Goal: Task Accomplishment & Management: Complete application form

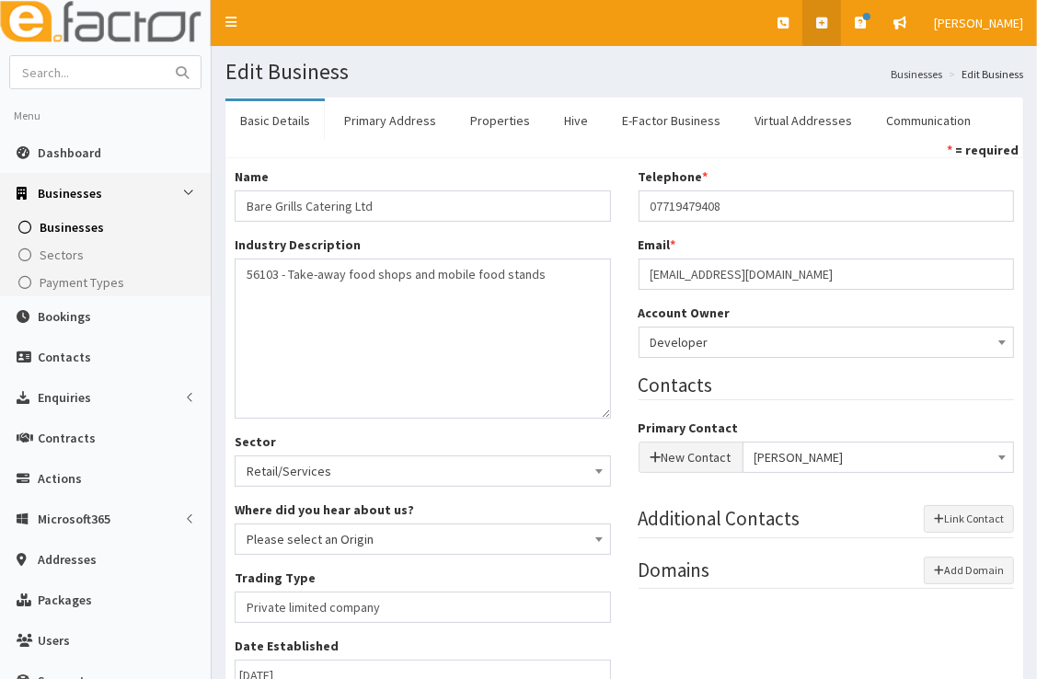
click at [829, 29] on link at bounding box center [821, 23] width 39 height 46
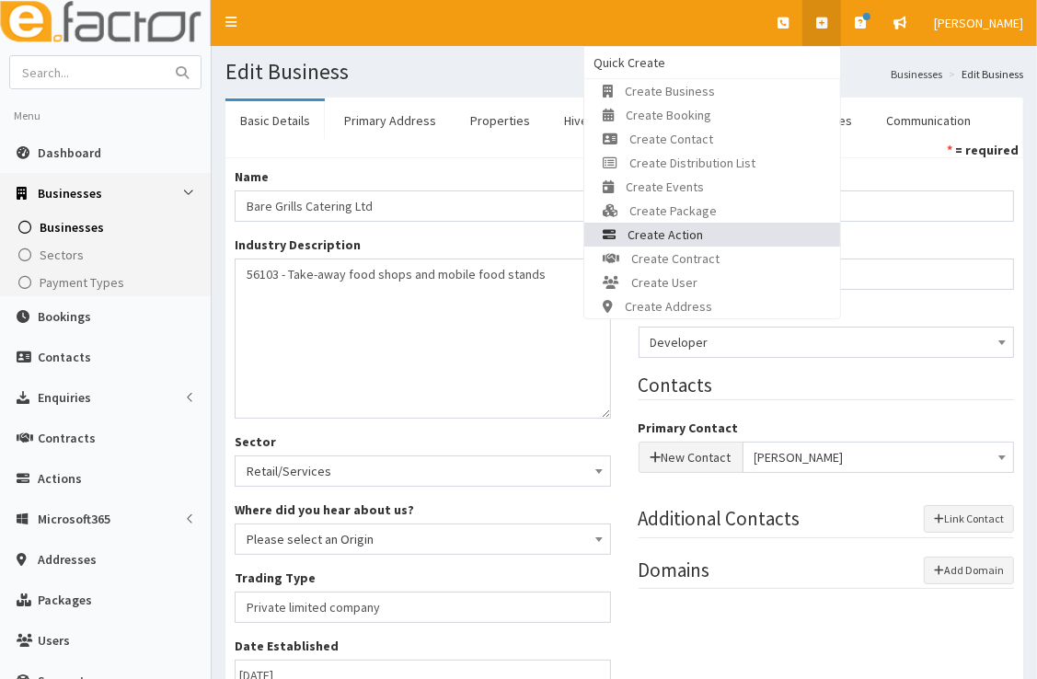
click at [719, 227] on link "Create Action" at bounding box center [712, 235] width 256 height 24
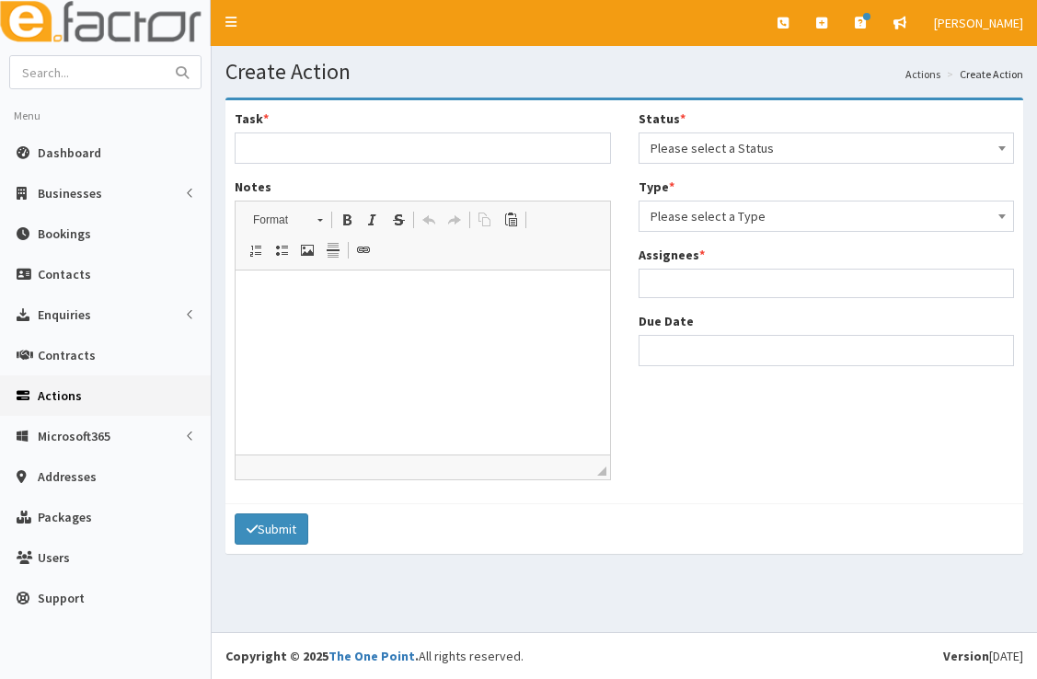
select select
click at [728, 138] on span "Please select a Status" at bounding box center [826, 148] width 352 height 26
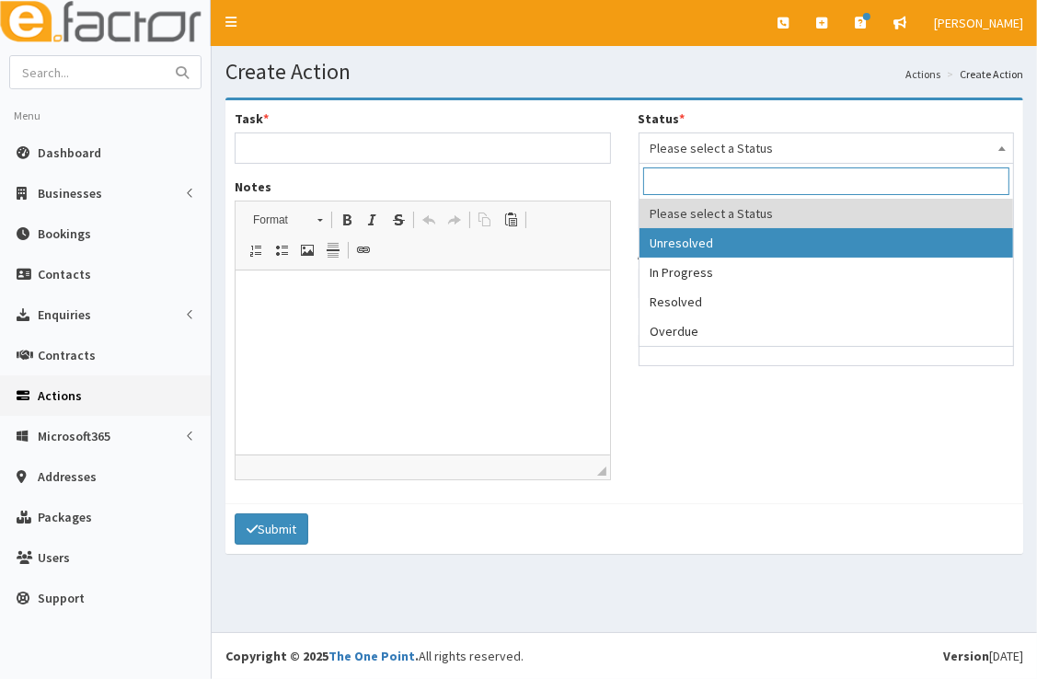
select select "1"
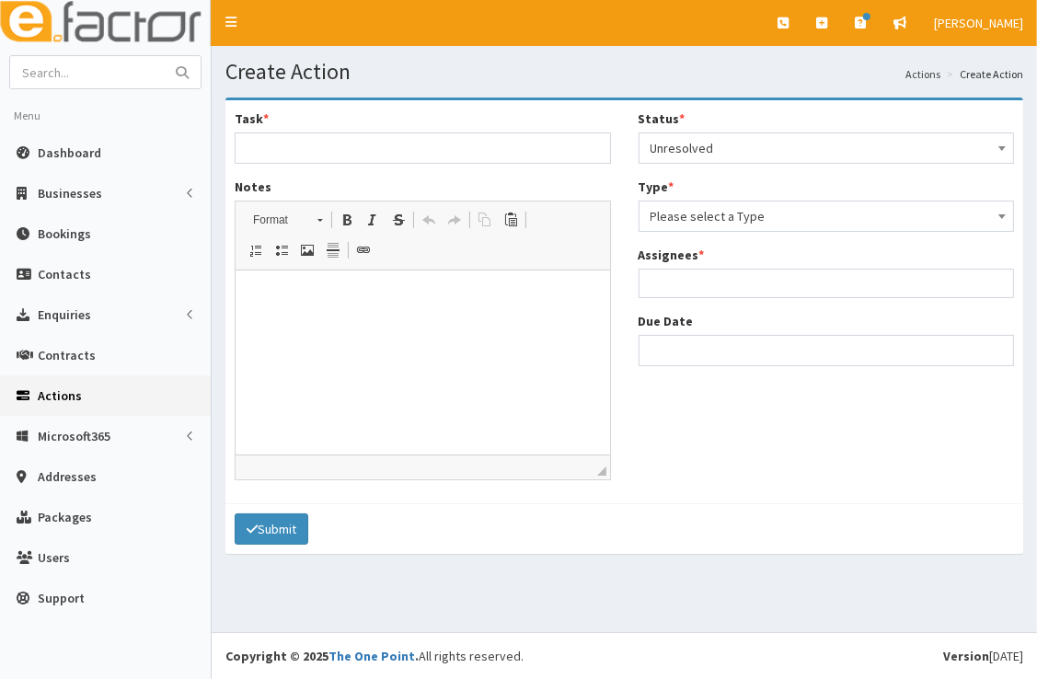
click at [736, 225] on span "Please select a Type" at bounding box center [826, 216] width 352 height 26
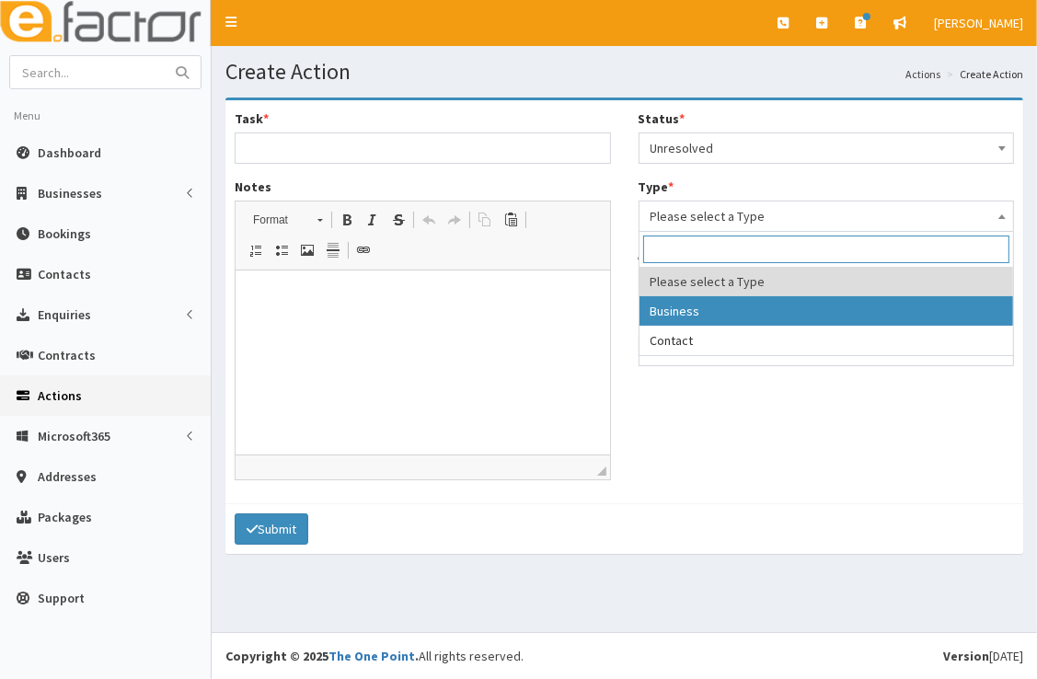
select select "business"
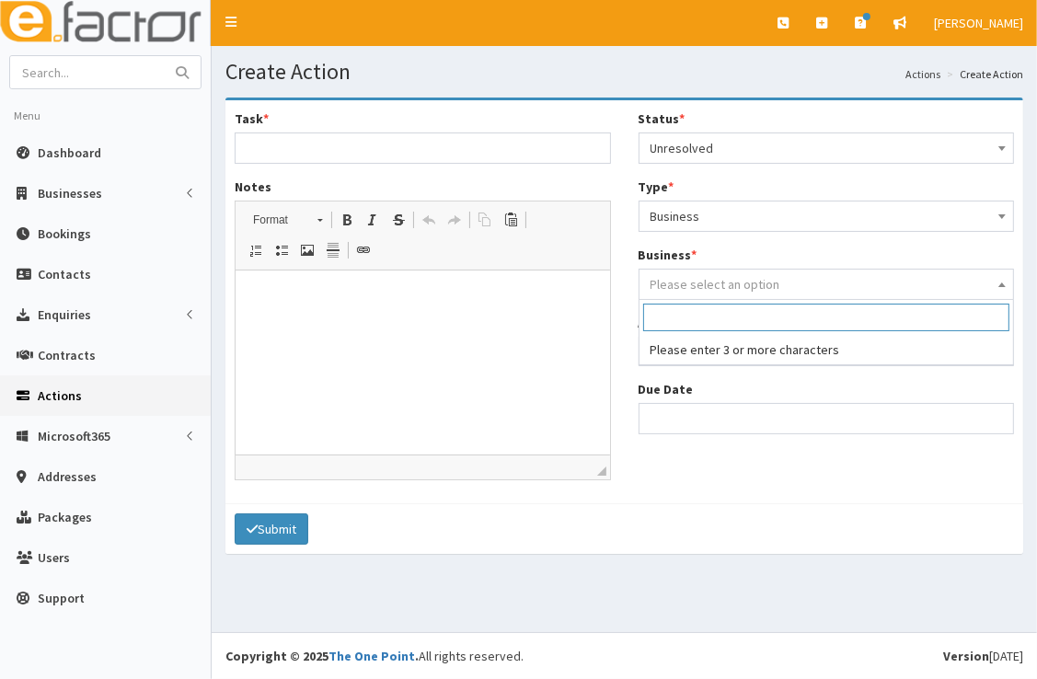
click at [743, 286] on span "Please select an option" at bounding box center [715, 284] width 130 height 17
type input "g"
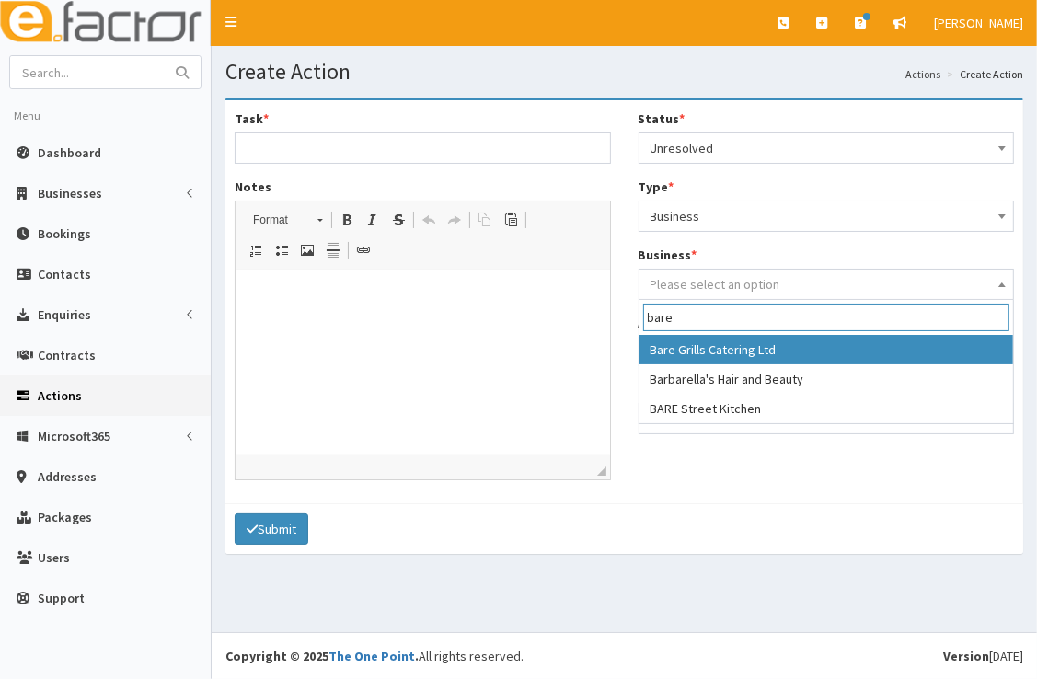
type input "bare"
select select "2787"
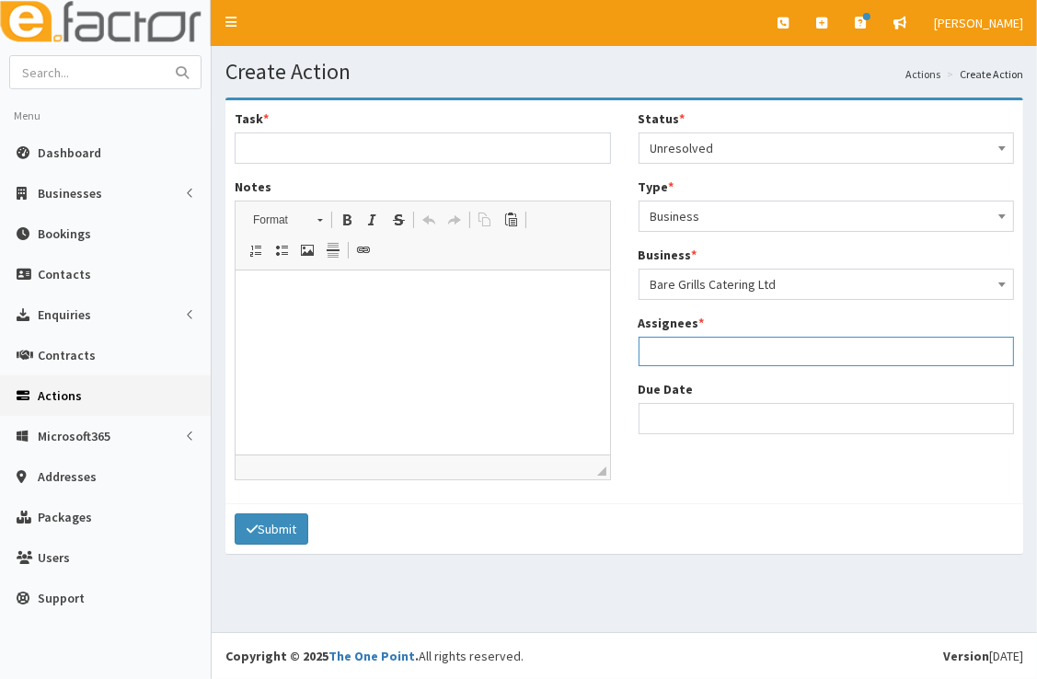
click at [746, 351] on ul at bounding box center [826, 349] width 374 height 23
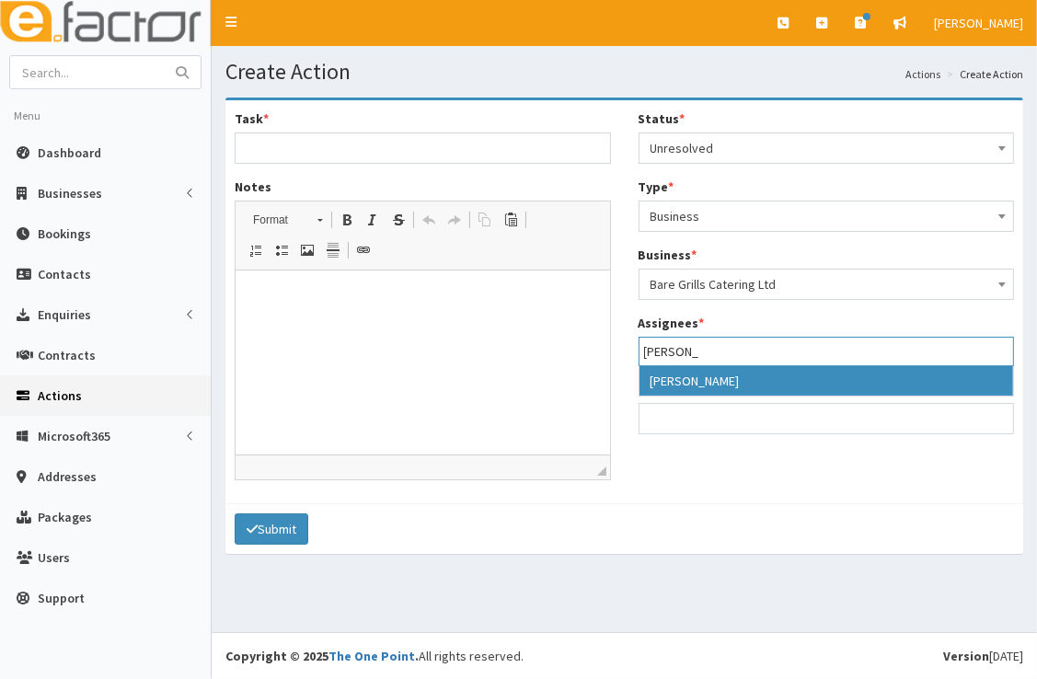
type input "laura"
select select "36"
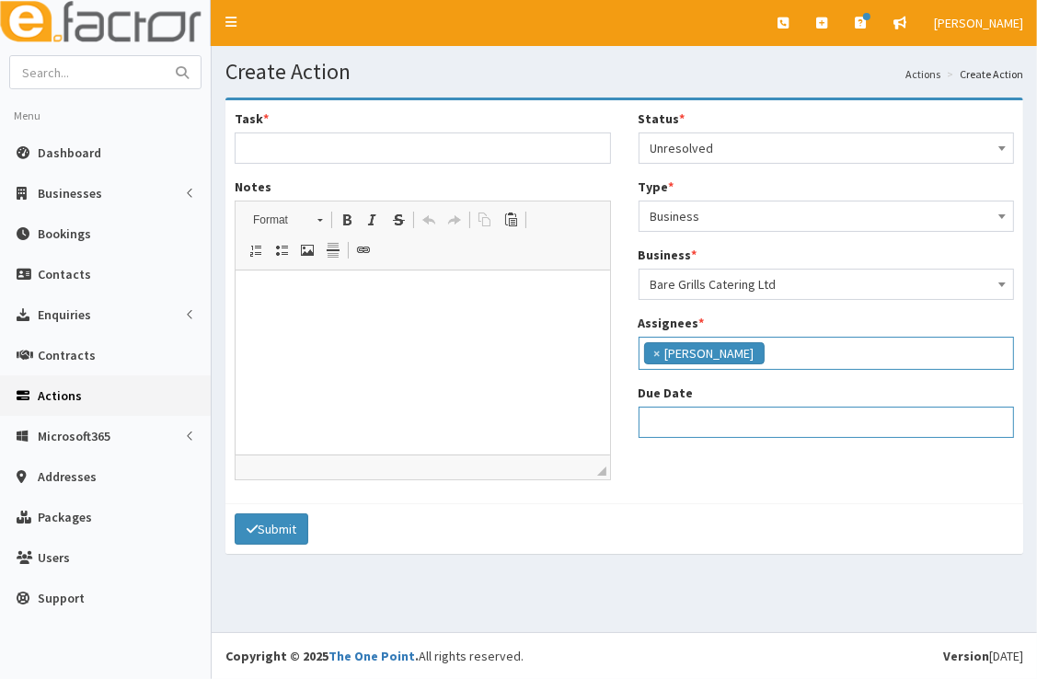
click at [728, 414] on input "Due Date" at bounding box center [826, 422] width 376 height 31
select select "12"
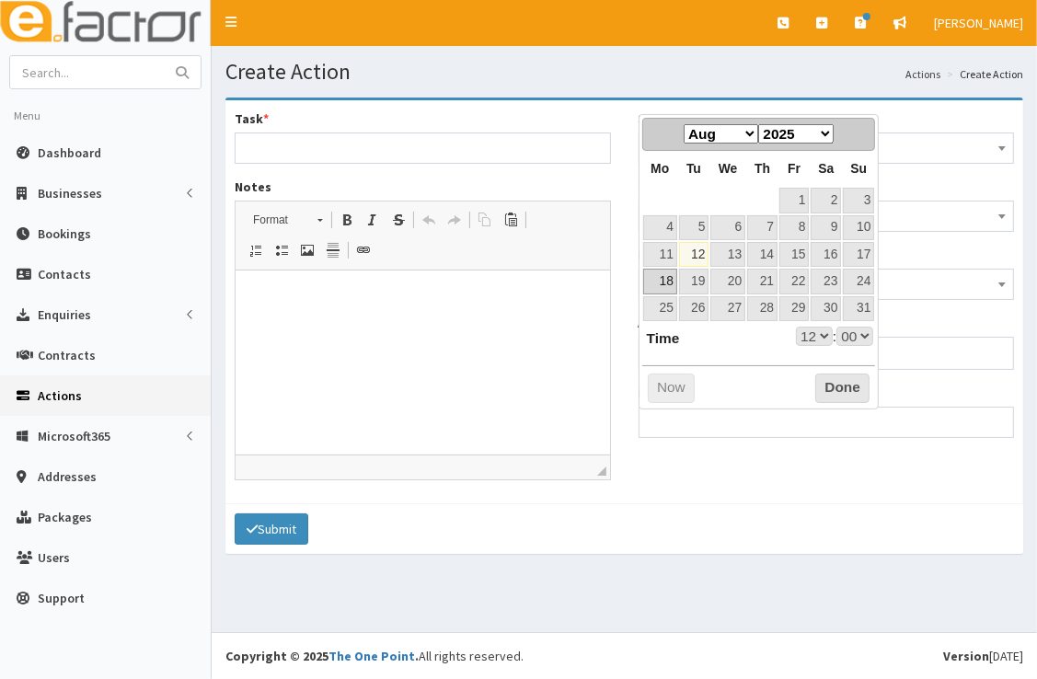
click at [671, 278] on link "18" at bounding box center [660, 281] width 34 height 25
type input "18-08-2025 12:00"
select select "12"
click at [793, 258] on link "15" at bounding box center [793, 254] width 29 height 25
type input "15-08-2025 12:00"
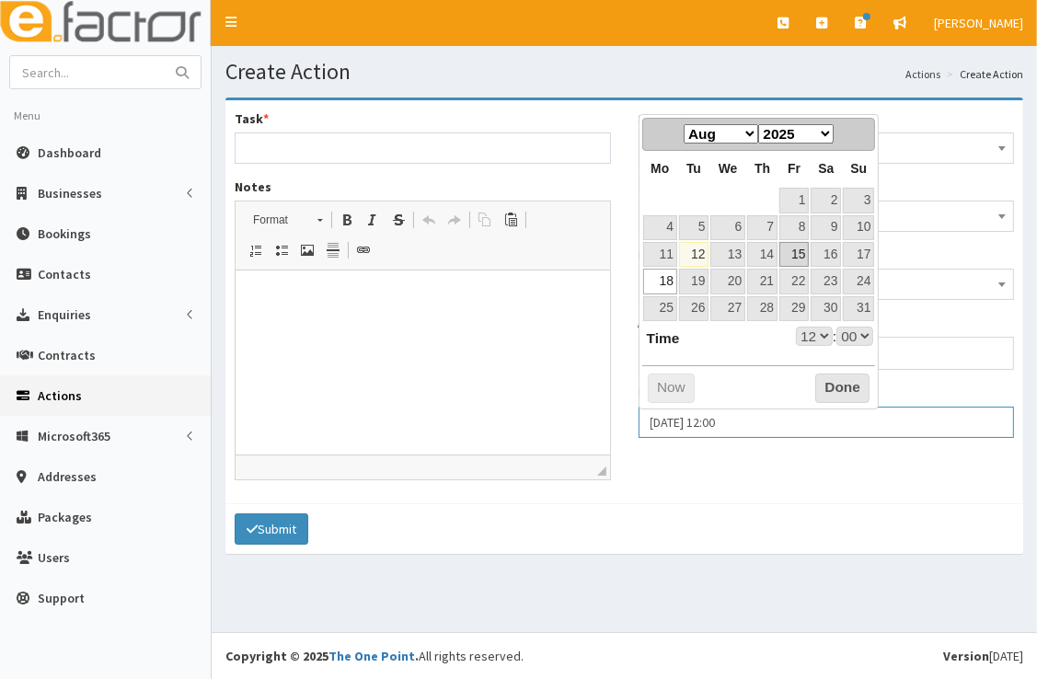
select select "12"
click at [836, 384] on button "Done" at bounding box center [842, 387] width 54 height 29
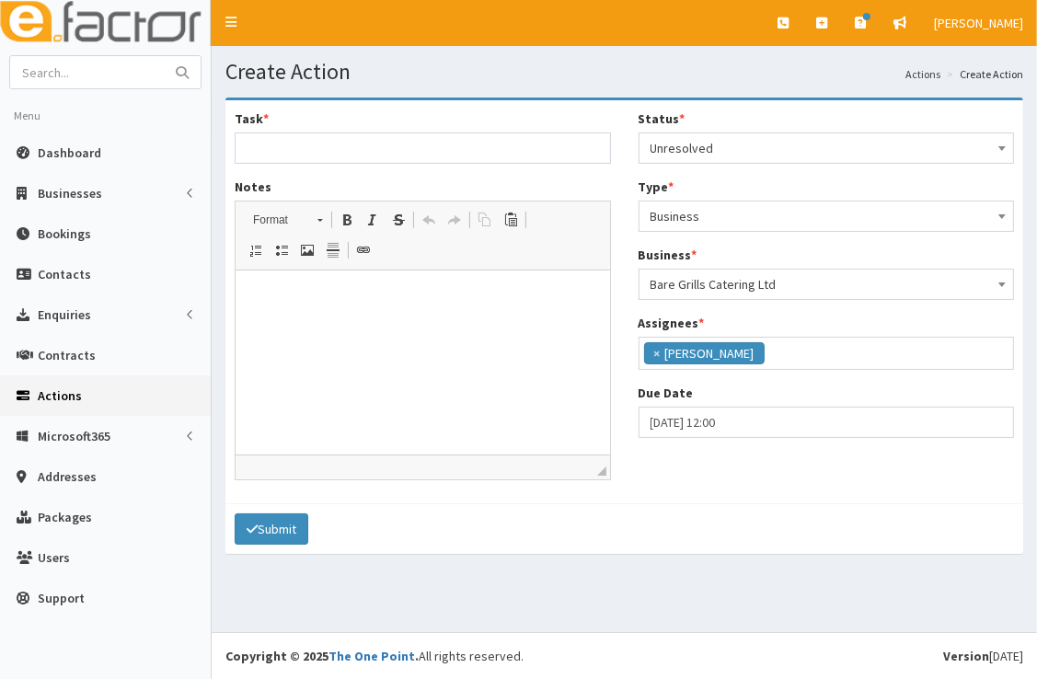
click at [316, 296] on p at bounding box center [422, 298] width 338 height 19
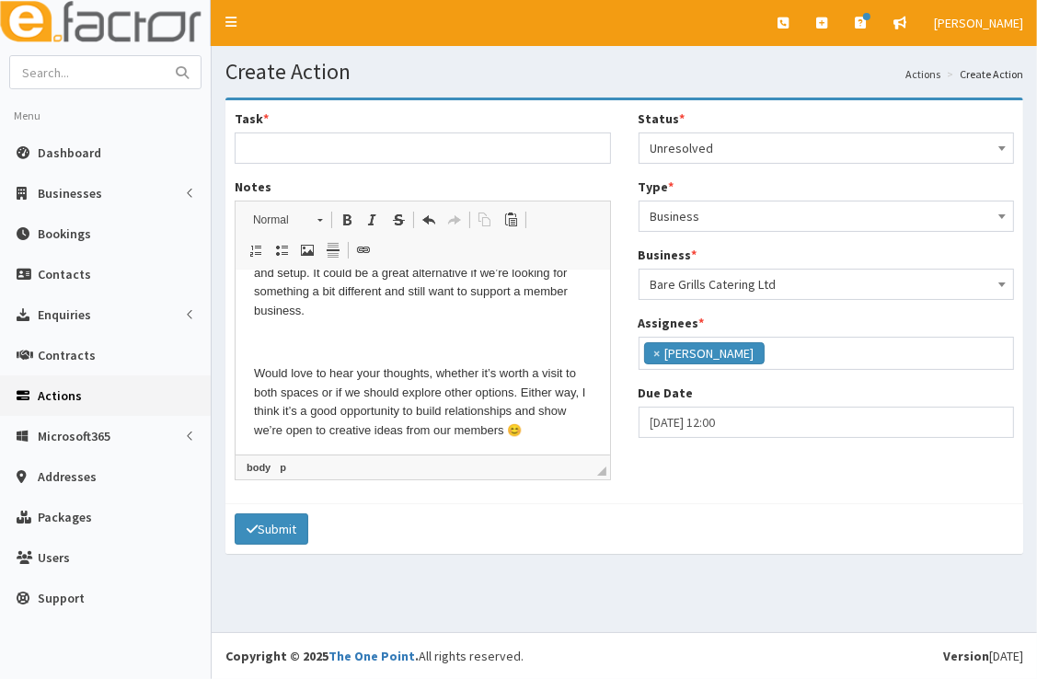
scroll to position [259, 0]
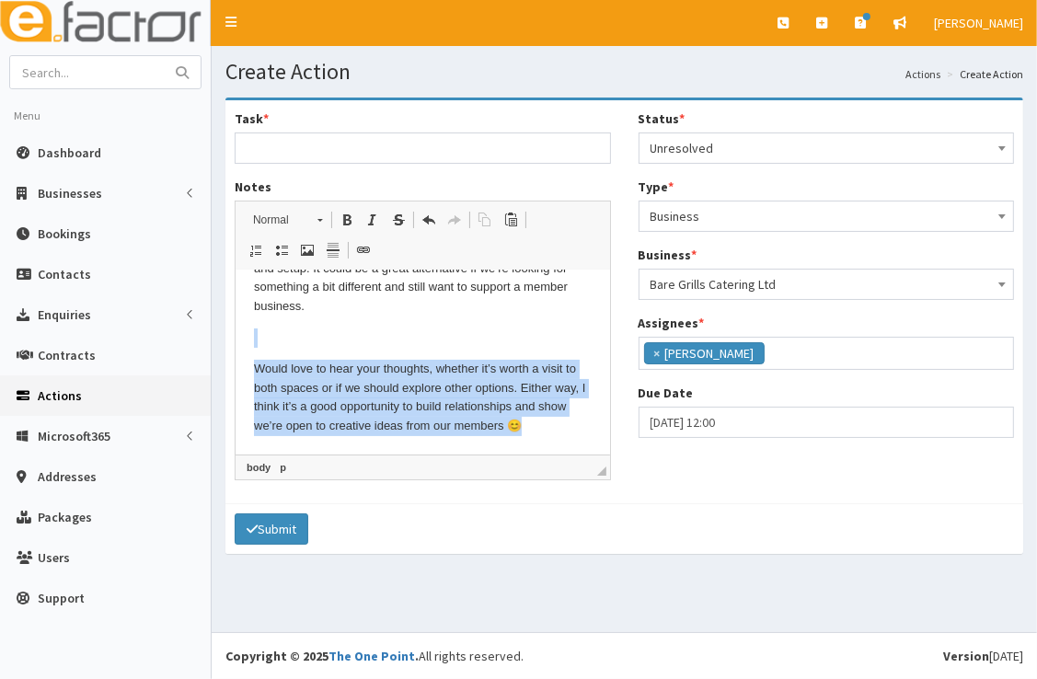
drag, startPoint x: 559, startPoint y: 424, endPoint x: 336, endPoint y: 340, distance: 238.7
click at [336, 340] on body "Just wanted to share a quick thought following my recent chat about potential v…" at bounding box center [422, 232] width 338 height 407
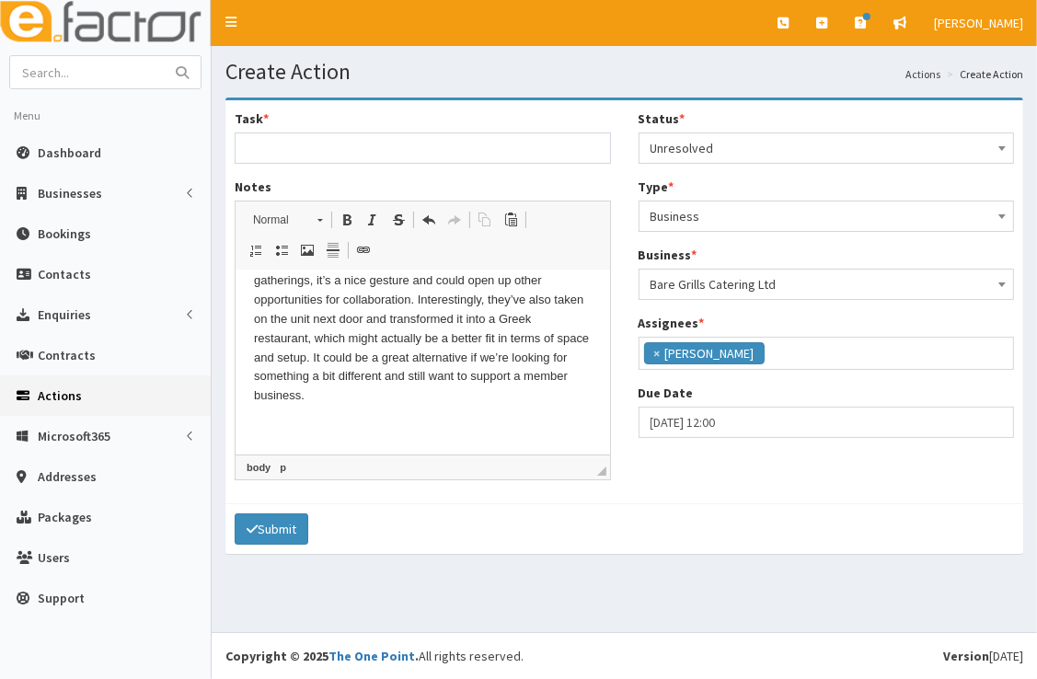
scroll to position [0, 0]
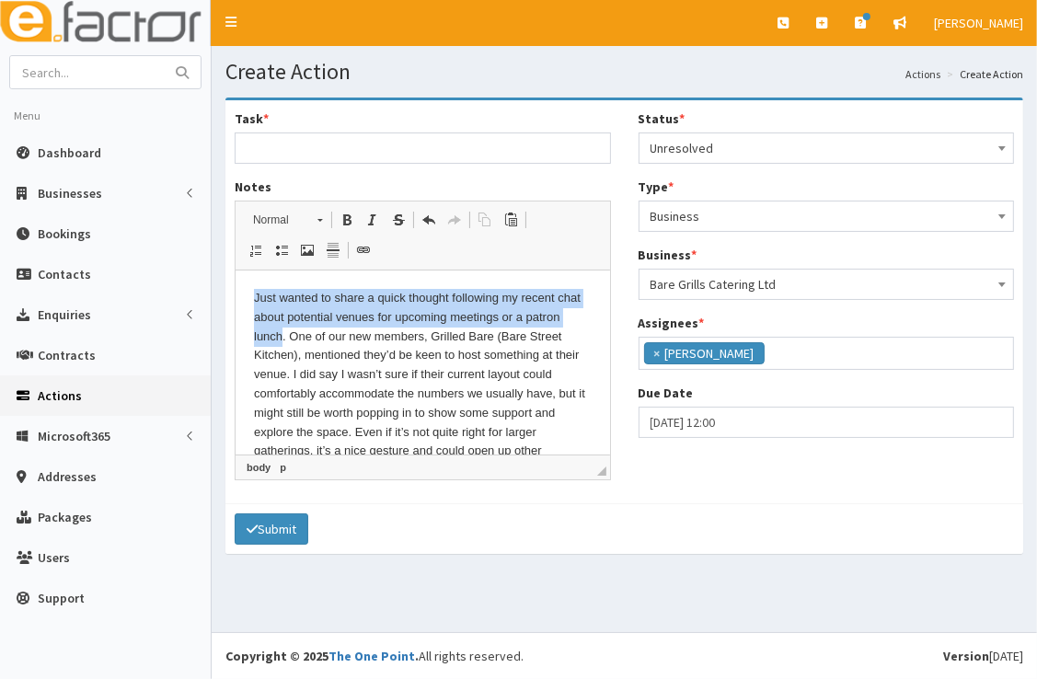
drag, startPoint x: 320, startPoint y: 335, endPoint x: 250, endPoint y: 295, distance: 80.3
click at [250, 295] on html "Just wanted to share a quick thought following my recent chat about potential v…" at bounding box center [422, 447] width 374 height 355
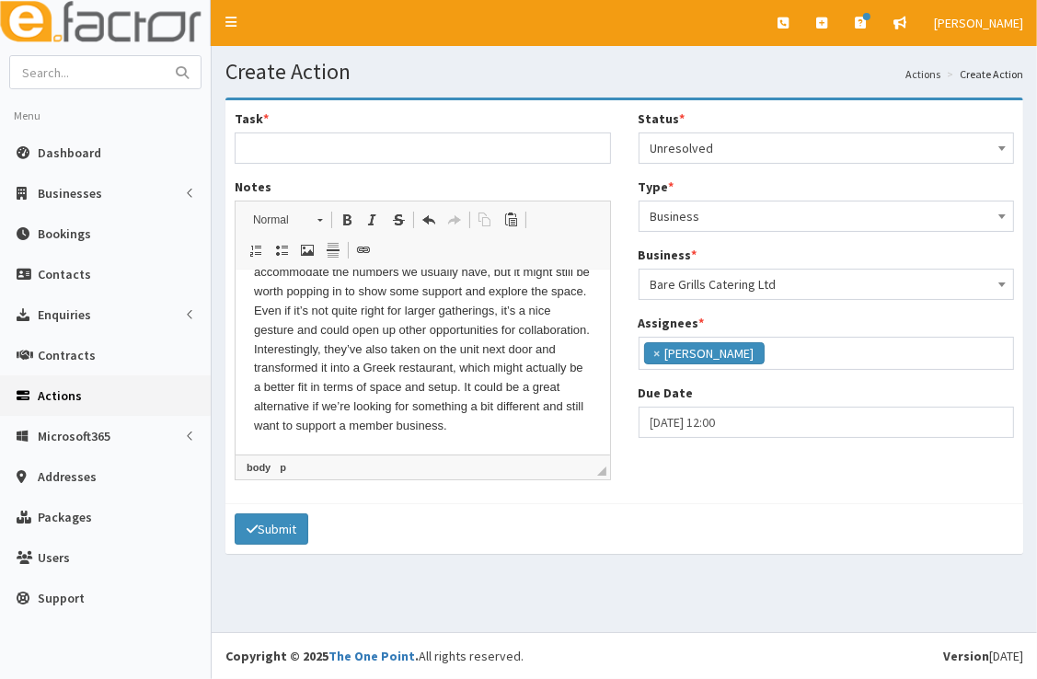
scroll to position [101, 0]
click at [390, 428] on p ". One of our new members, Grilled Bare (Bare Street Kitchen), mentioned they’d …" at bounding box center [422, 321] width 338 height 230
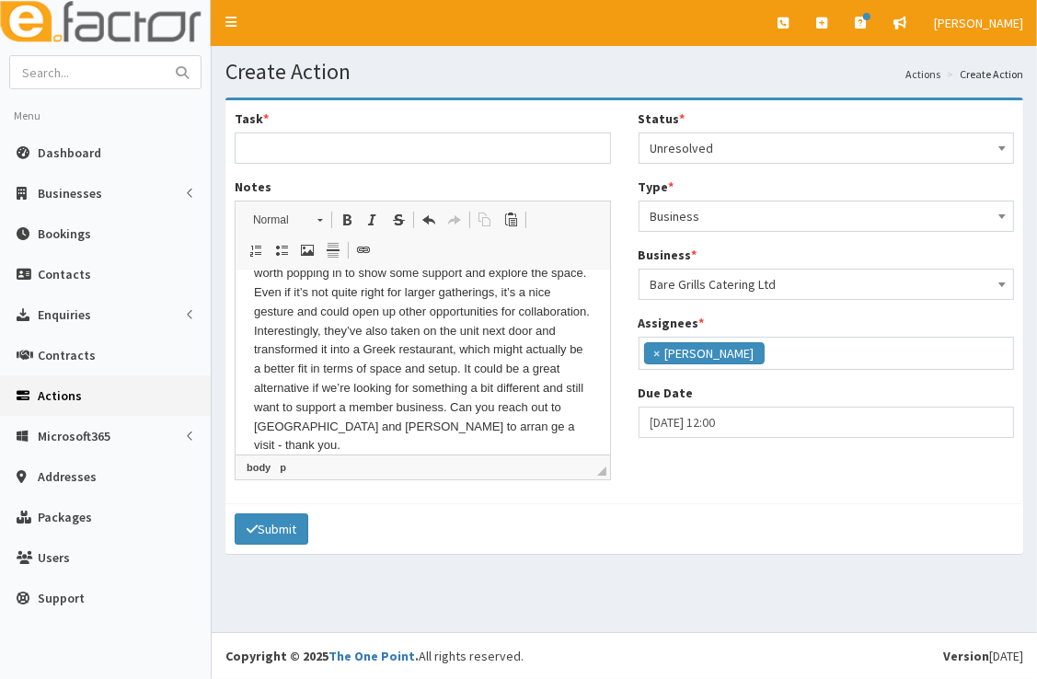
click at [287, 445] on p ". One of our new members, Grilled Bare (Bare Street Kitchen), mentioned they’d …" at bounding box center [422, 322] width 338 height 268
click at [357, 145] on input "Task *" at bounding box center [423, 147] width 376 height 31
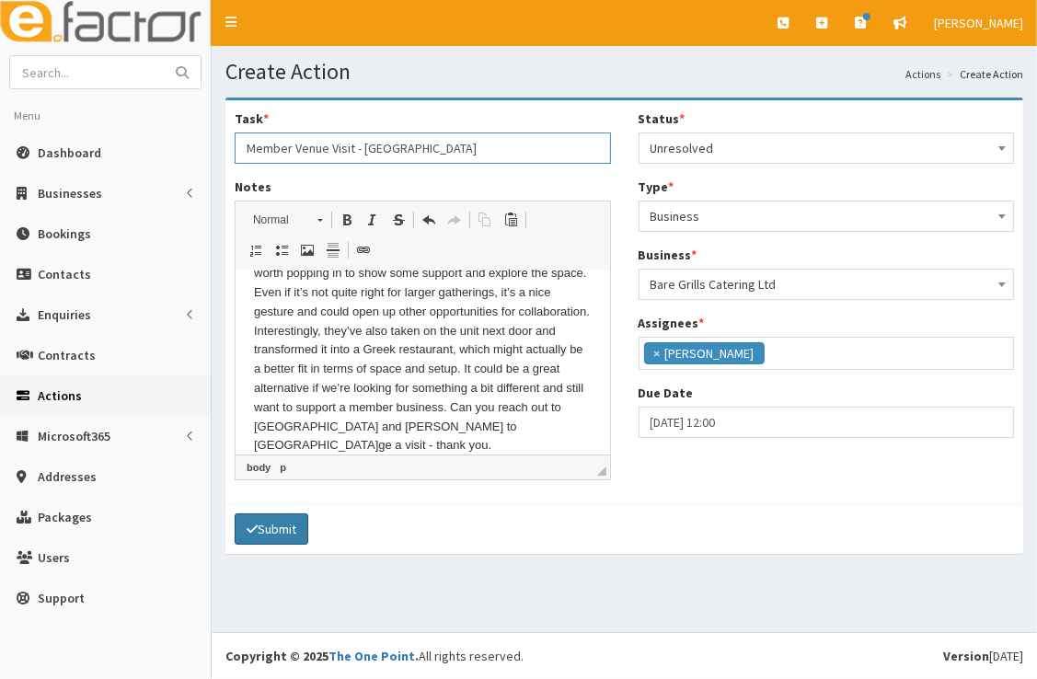
type input "Member Venue Visit - Bare St Kitchen"
click at [263, 528] on button "Submit" at bounding box center [272, 528] width 74 height 31
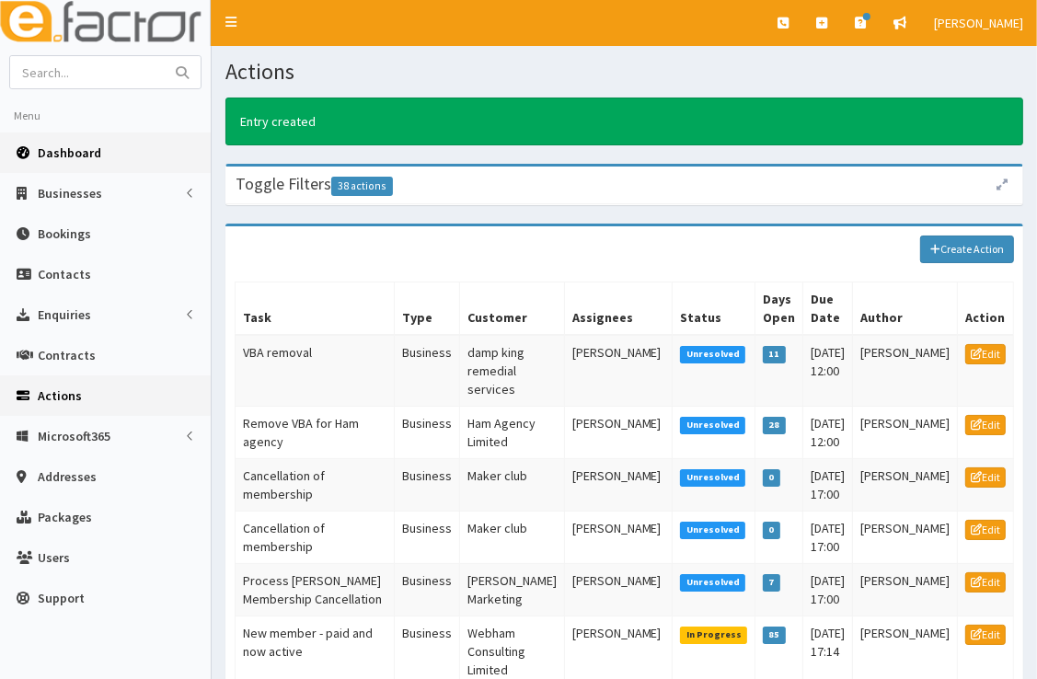
click at [124, 150] on link "Dashboard" at bounding box center [105, 152] width 211 height 40
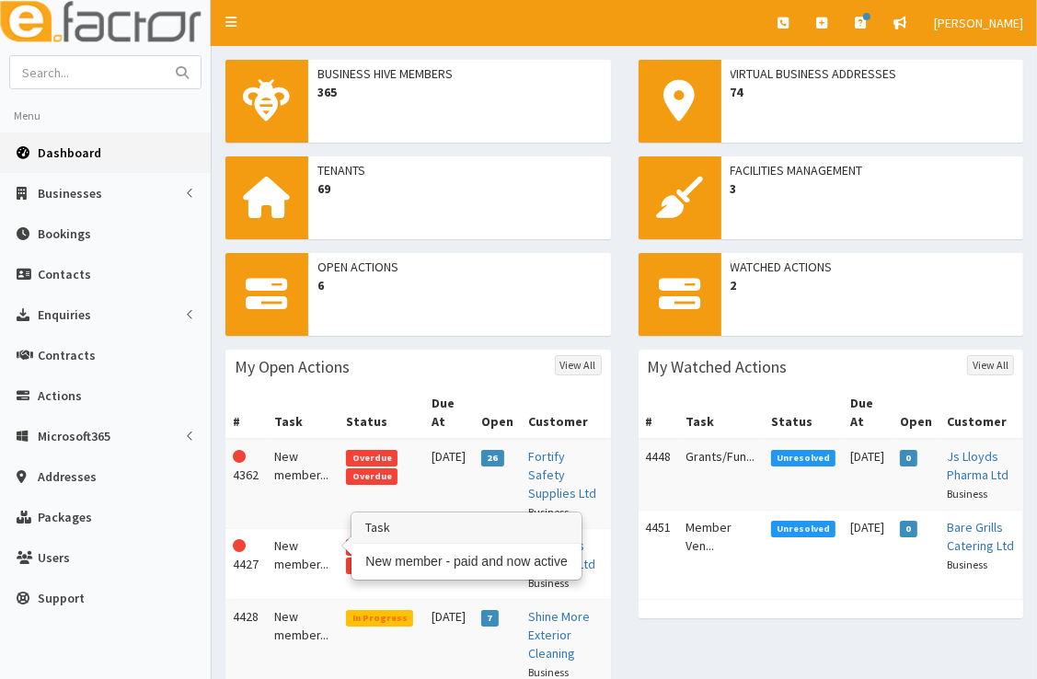
click at [291, 535] on td "New member..." at bounding box center [303, 564] width 72 height 71
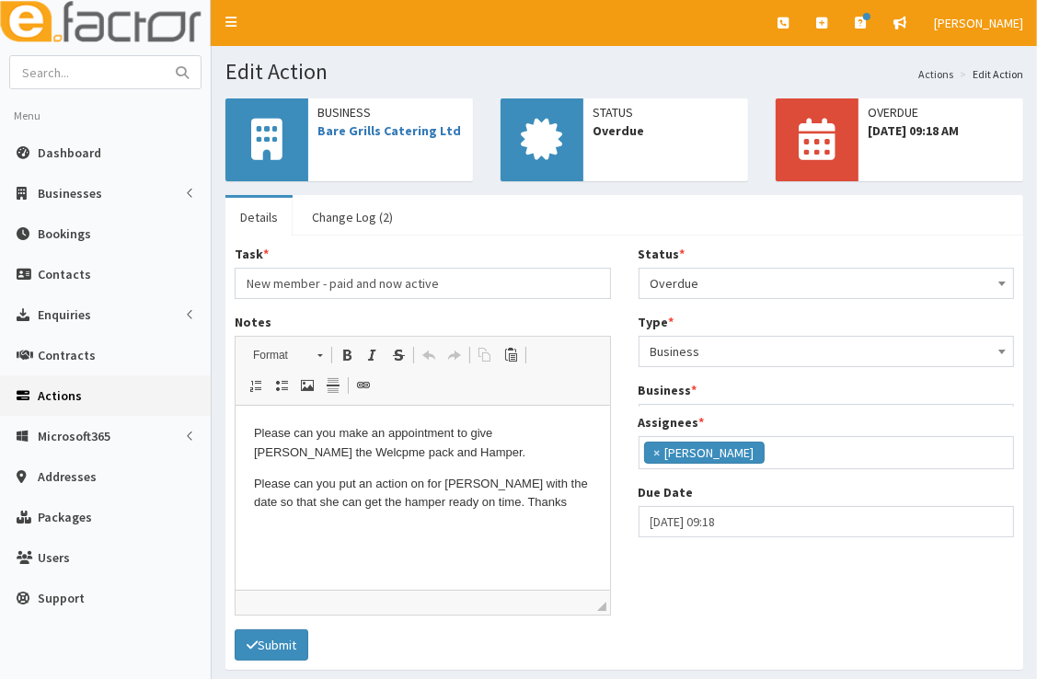
scroll to position [217, 0]
